Goal: Task Accomplishment & Management: Use online tool/utility

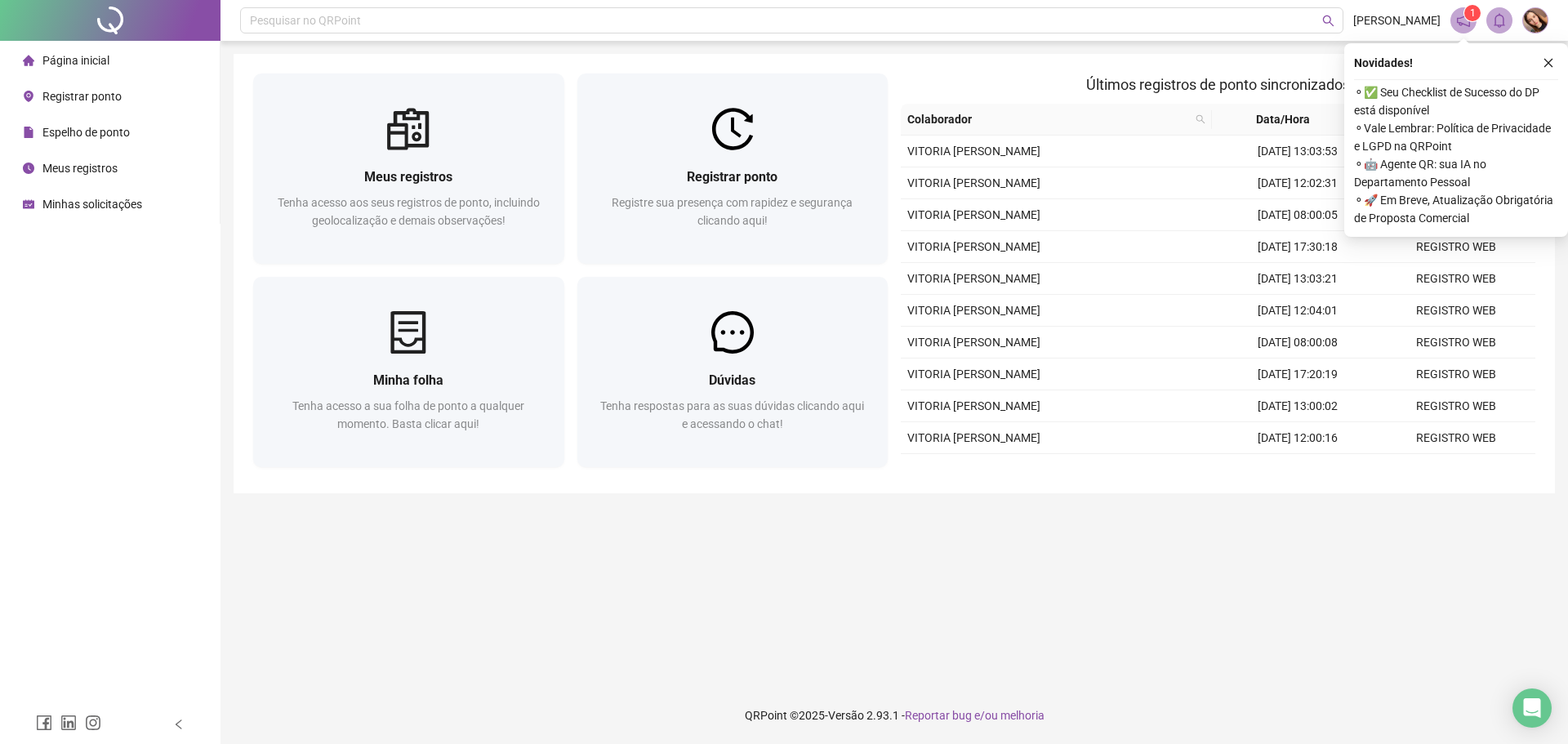
click at [79, 96] on span "Registrar ponto" at bounding box center [81, 96] width 79 height 13
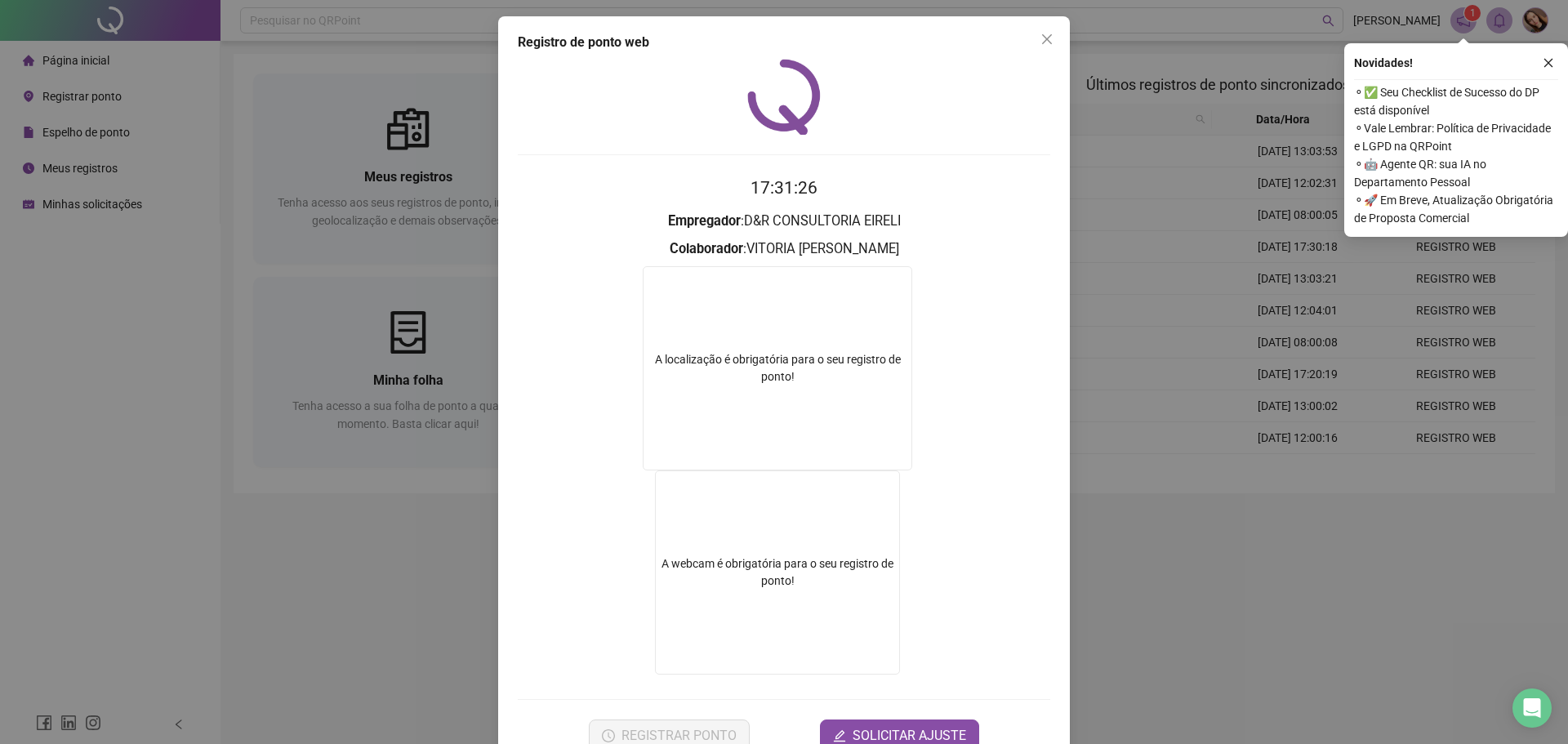
scroll to position [44, 0]
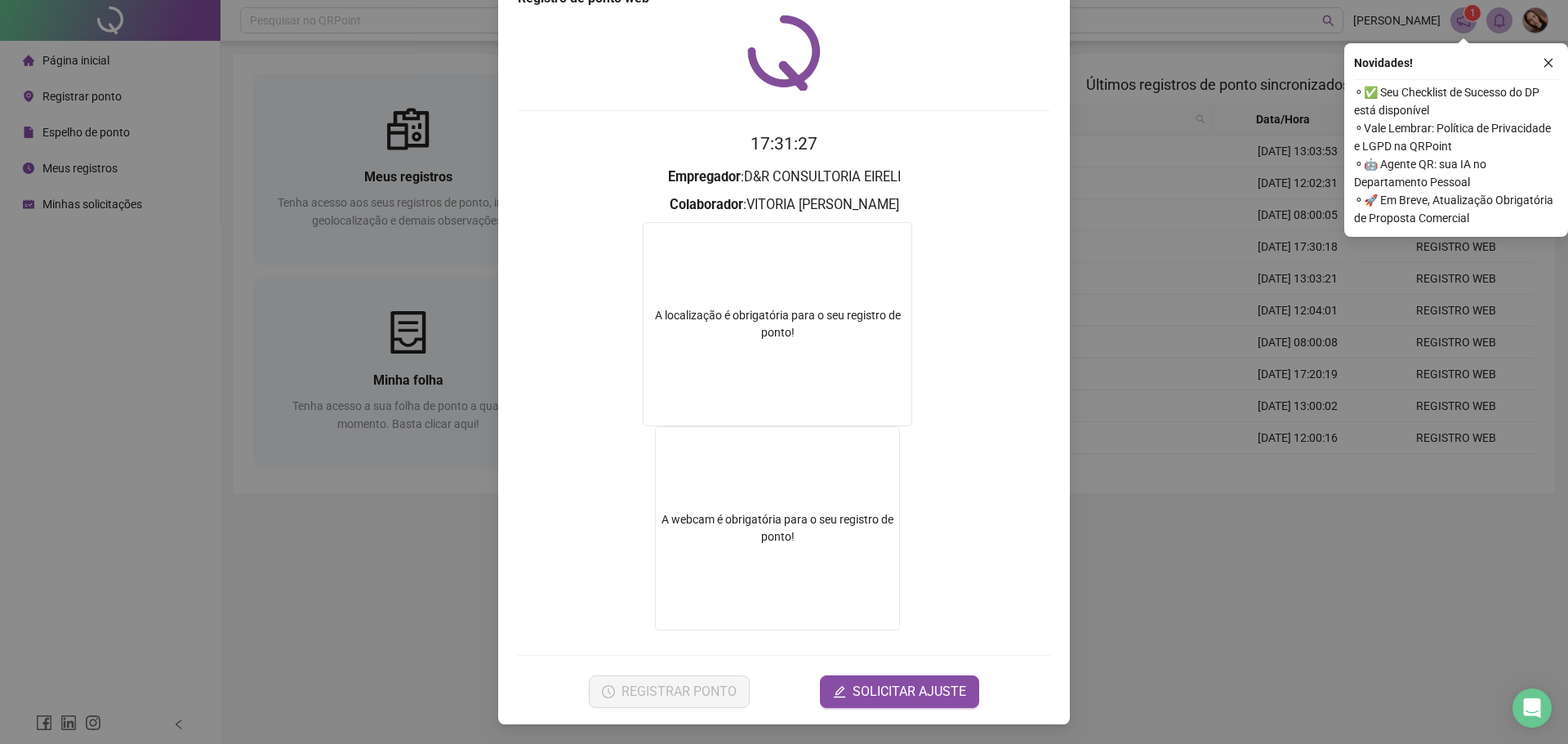
click at [1156, 303] on div "Registro de ponto web 17:31:27 Empregador : D&R CONSULTORIA EIRELI Colaborador …" at bounding box center [784, 372] width 1568 height 744
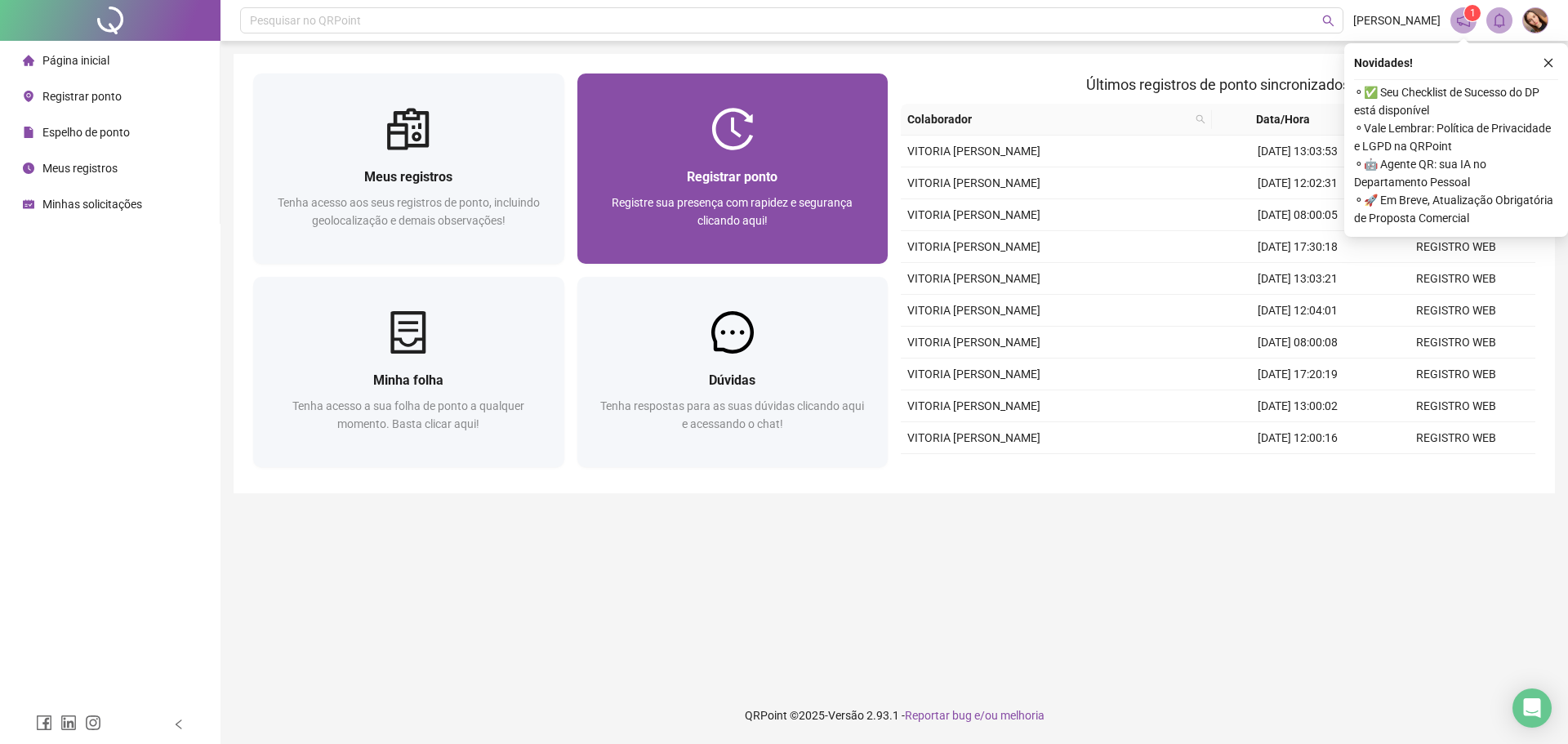
click at [791, 186] on div "Registrar ponto" at bounding box center [733, 176] width 272 height 20
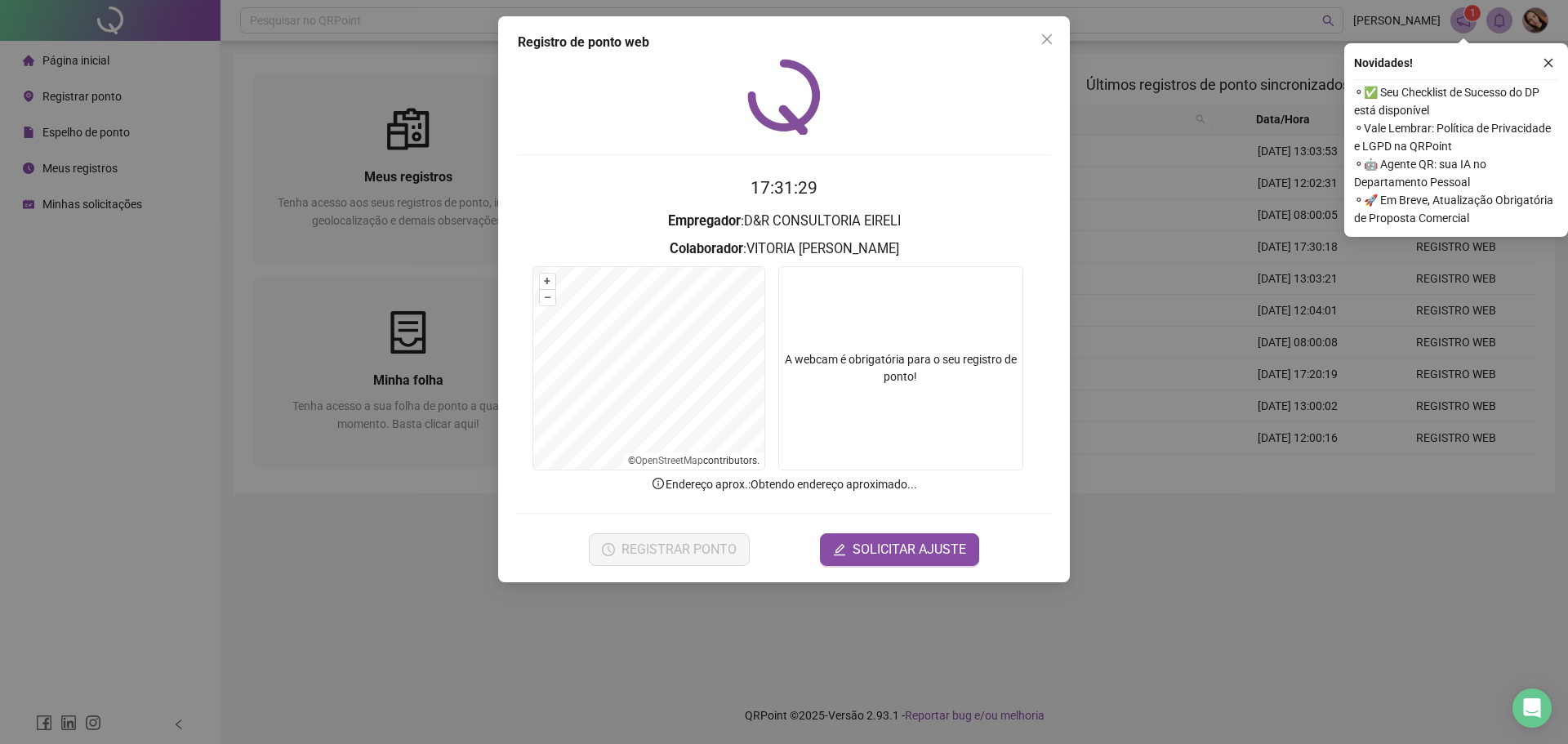
click at [1557, 58] on button "button" at bounding box center [1548, 62] width 19 height 19
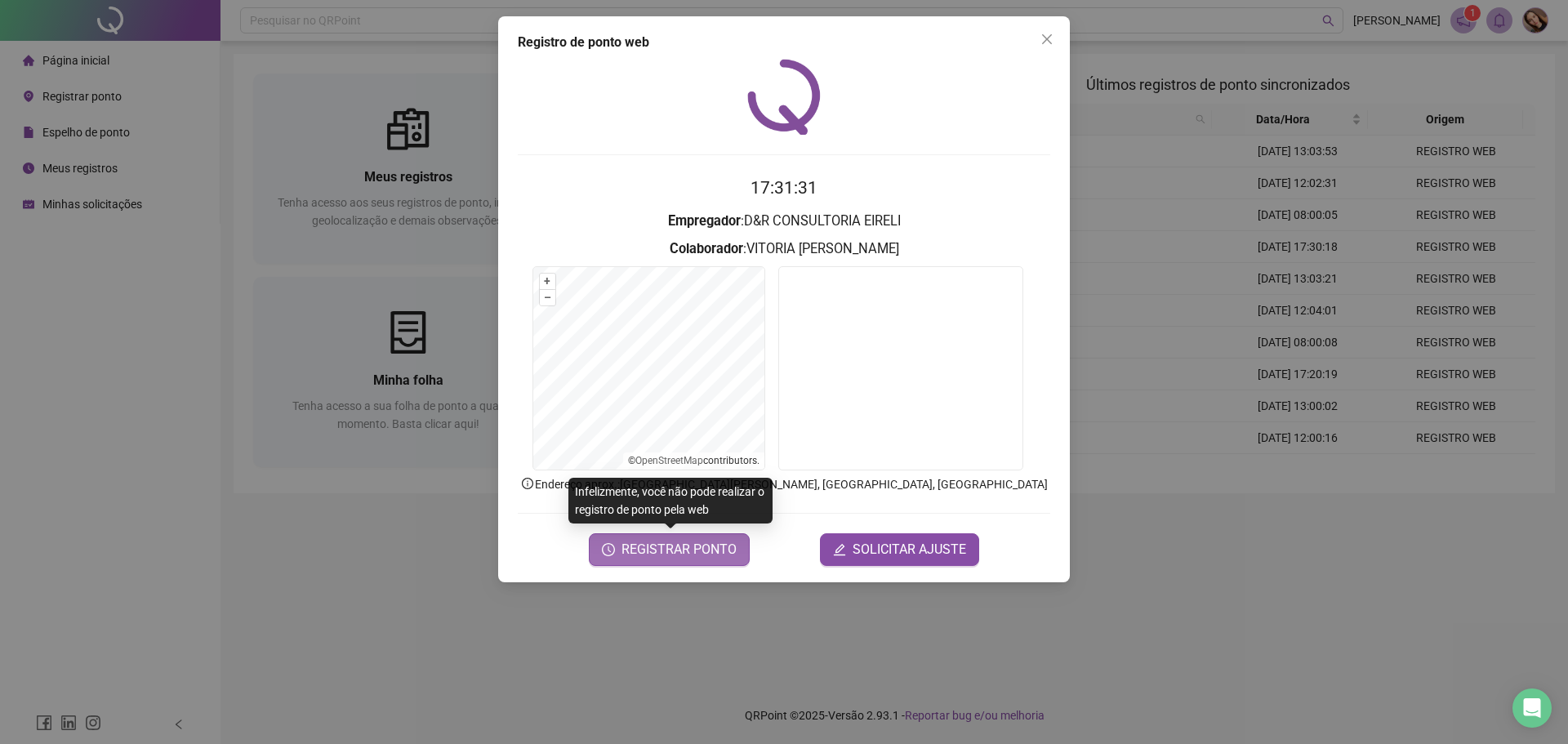
click at [727, 547] on span "REGISTRAR PONTO" at bounding box center [679, 549] width 115 height 19
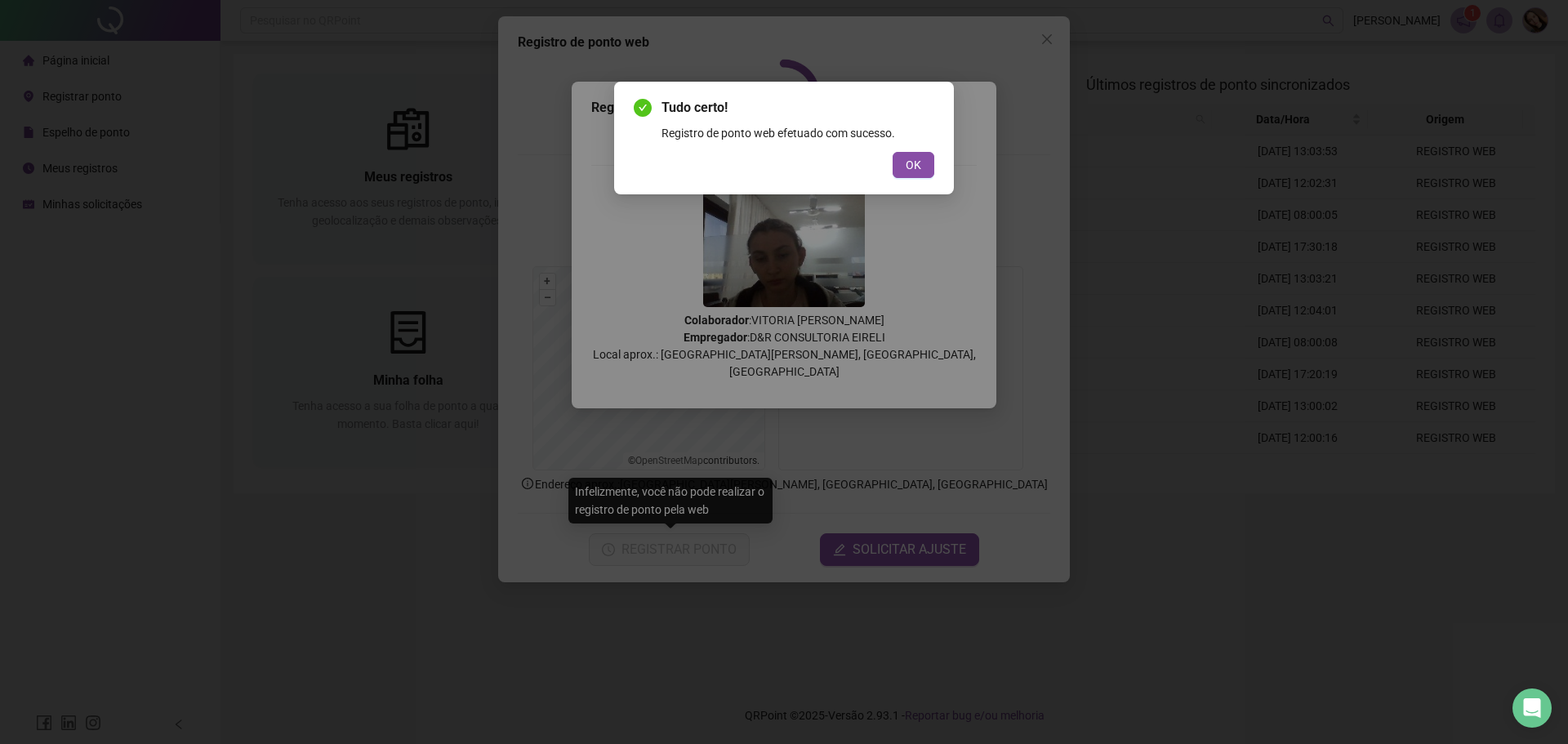
click at [913, 160] on span "OK" at bounding box center [913, 165] width 16 height 18
